Goal: Information Seeking & Learning: Learn about a topic

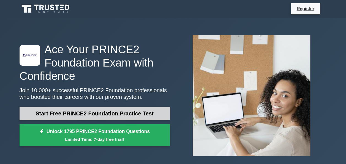
click at [128, 114] on link "Start Free PRINCE2 Foundation Practice Test" at bounding box center [95, 113] width 150 height 13
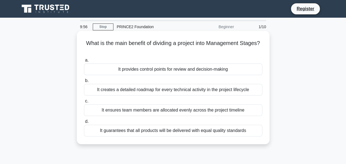
click at [209, 68] on div "It provides control points for review and decision-making" at bounding box center [173, 69] width 179 height 12
click at [84, 62] on input "a. It provides control points for review and decision-making" at bounding box center [84, 60] width 0 height 4
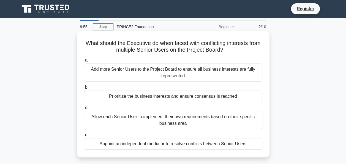
click at [209, 69] on div "Add more Senior Users to the Project Board to ensure all business interests are…" at bounding box center [173, 72] width 179 height 18
click at [84, 62] on input "a. Add more Senior Users to the Project Board to ensure all business interests …" at bounding box center [84, 60] width 0 height 4
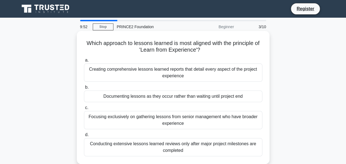
click at [194, 98] on div "Documenting lessons as they occur rather than waiting until project end" at bounding box center [173, 96] width 179 height 12
click at [84, 89] on input "b. Documenting lessons as they occur rather than waiting until project end" at bounding box center [84, 87] width 0 height 4
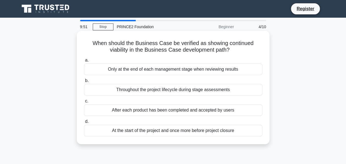
click at [192, 114] on div "After each product has been completed and accepted by users" at bounding box center [173, 110] width 179 height 12
click at [84, 103] on input "c. After each product has been completed and accepted by users" at bounding box center [84, 101] width 0 height 4
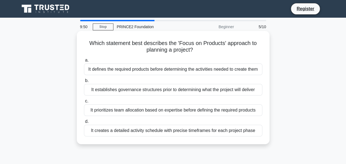
click at [207, 90] on div "It establishes governance structures prior to determining what the project will…" at bounding box center [173, 90] width 179 height 12
drag, startPoint x: 207, startPoint y: 90, endPoint x: 202, endPoint y: 90, distance: 4.7
click at [202, 90] on div "It establishes governance structures prior to determining what the project will…" at bounding box center [173, 90] width 179 height 12
click at [84, 82] on input "b. It establishes governance structures prior to determining what the project w…" at bounding box center [84, 81] width 0 height 4
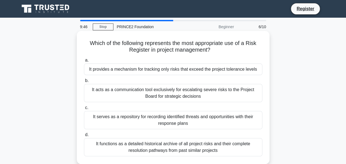
click at [189, 126] on div "It serves as a repository for recording identified threats and opportunities wi…" at bounding box center [173, 120] width 179 height 18
click at [84, 109] on input "c. It serves as a repository for recording identified threats and opportunities…" at bounding box center [84, 108] width 0 height 4
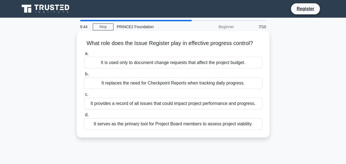
click at [250, 65] on div "It is used only to document change requests that affect the project budget." at bounding box center [173, 63] width 179 height 12
click at [84, 55] on input "a. It is used only to document change requests that affect the project budget." at bounding box center [84, 54] width 0 height 4
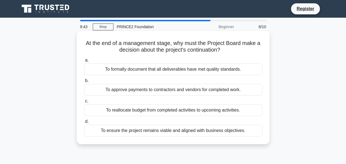
click at [153, 112] on div "To reallocate budget from completed activities to upcoming activities." at bounding box center [173, 110] width 179 height 12
click at [84, 103] on input "c. To reallocate budget from completed activities to upcoming activities." at bounding box center [84, 101] width 0 height 4
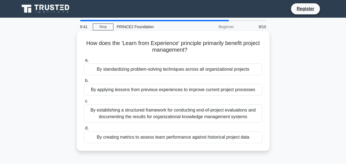
click at [168, 92] on div "By applying lessons from previous experiences to improve current project proces…" at bounding box center [173, 90] width 179 height 12
click at [84, 82] on input "b. By applying lessons from previous experiences to improve current project pro…" at bounding box center [84, 81] width 0 height 4
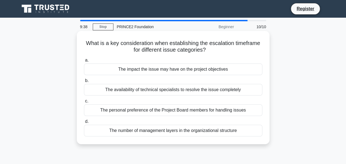
click at [215, 131] on div "The number of management layers in the organizational structure" at bounding box center [173, 131] width 179 height 12
click at [84, 123] on input "d. The number of management layers in the organizational structure" at bounding box center [84, 122] width 0 height 4
